Goal: Find specific page/section: Find specific page/section

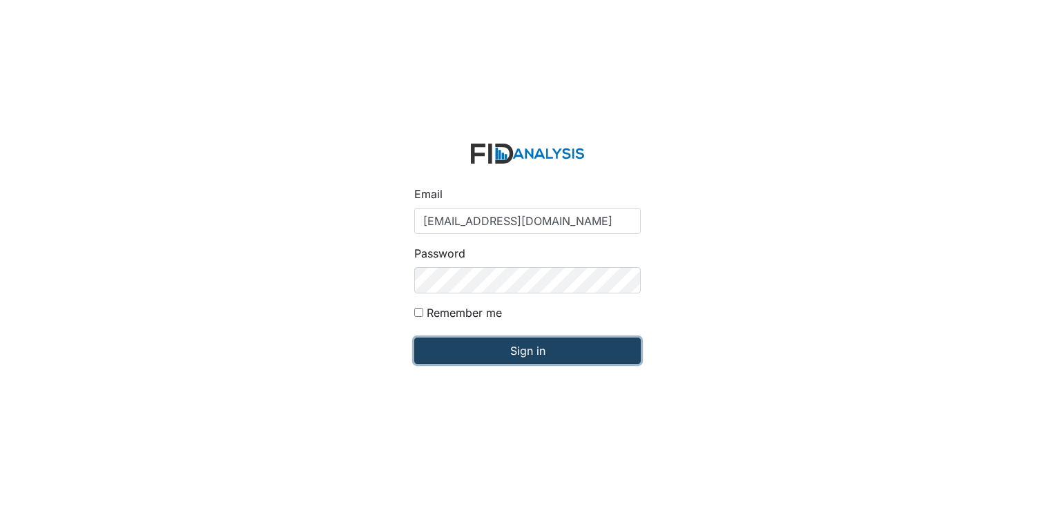
click at [520, 348] on input "Sign in" at bounding box center [527, 351] width 226 height 26
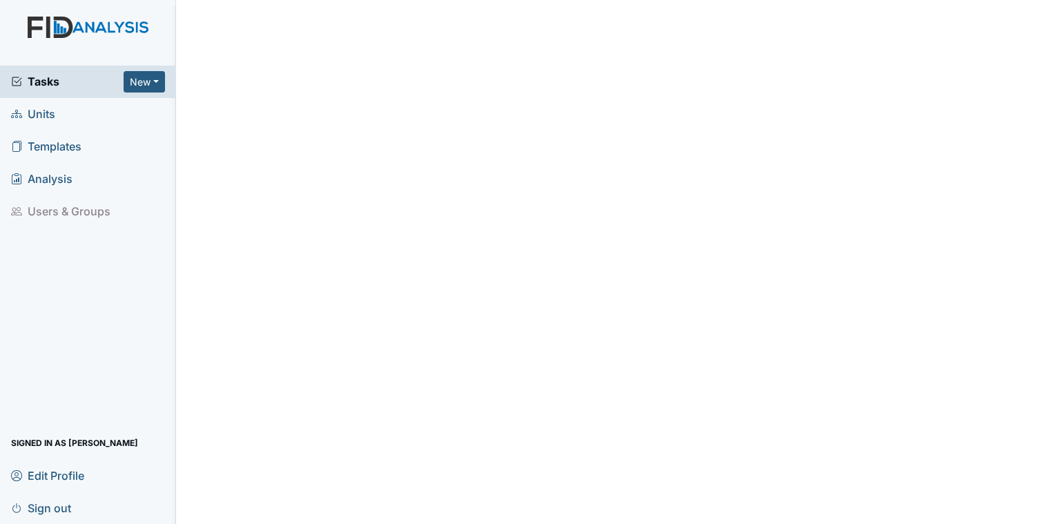
click at [62, 116] on link "Units" at bounding box center [88, 114] width 176 height 32
